Goal: Task Accomplishment & Management: Complete application form

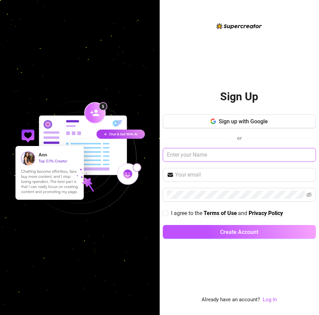
drag, startPoint x: 0, startPoint y: 0, endPoint x: 219, endPoint y: 153, distance: 266.9
click at [219, 155] on input "text" at bounding box center [239, 155] width 153 height 14
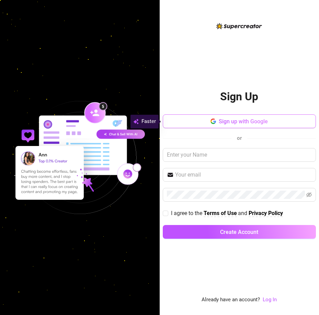
click at [247, 117] on button "Sign up with Google" at bounding box center [239, 121] width 153 height 14
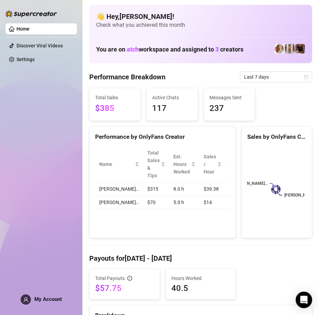
drag, startPoint x: 157, startPoint y: 310, endPoint x: 160, endPoint y: 304, distance: 6.5
click at [157, 307] on div "Breakdown" at bounding box center [201, 312] width 222 height 15
